Goal: Task Accomplishment & Management: Understand process/instructions

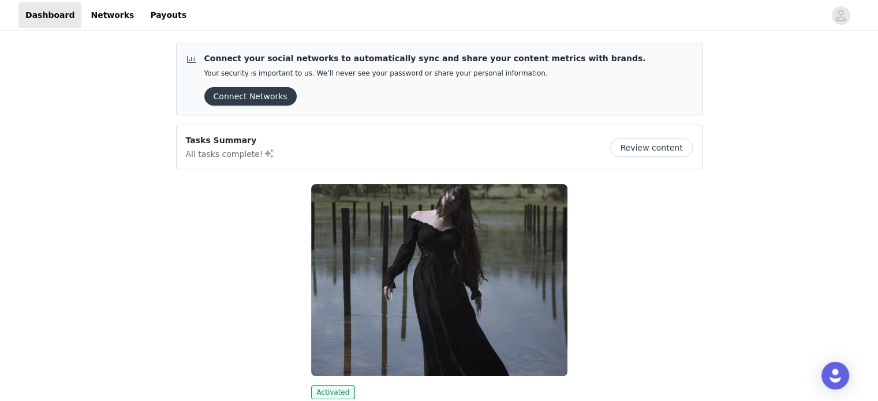
click at [674, 150] on button "Review content" at bounding box center [651, 148] width 82 height 18
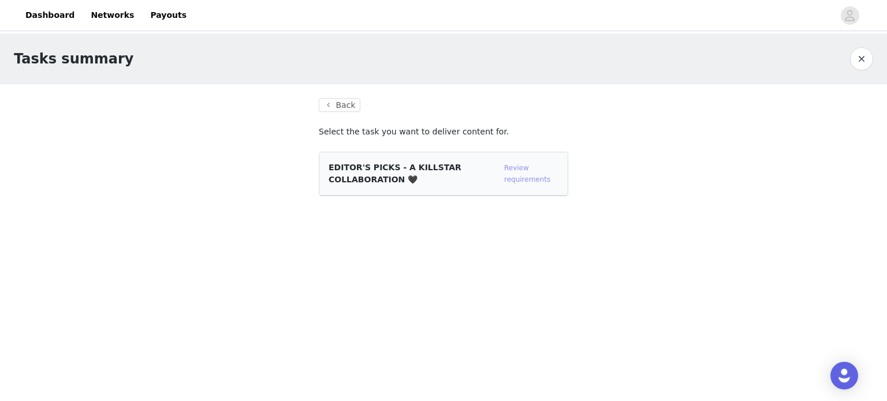
click at [509, 170] on link "Review requirements" at bounding box center [527, 174] width 46 height 20
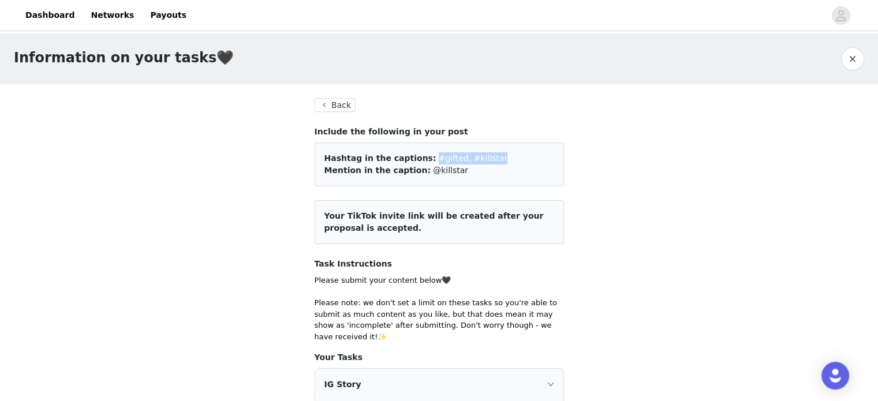
drag, startPoint x: 415, startPoint y: 156, endPoint x: 484, endPoint y: 159, distance: 69.9
click at [484, 159] on div "Hashtag in the captions: #gifted, #killstar" at bounding box center [440, 158] width 230 height 12
copy span "#gifted, #killstar"
